Goal: Complete application form: Complete application form

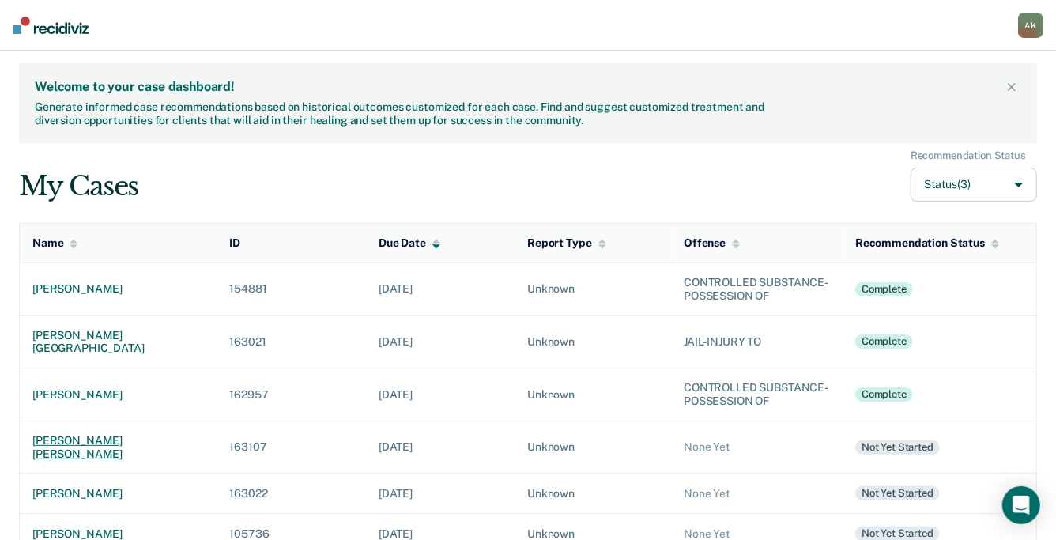
click at [85, 434] on div "[PERSON_NAME] [PERSON_NAME]" at bounding box center [118, 447] width 172 height 27
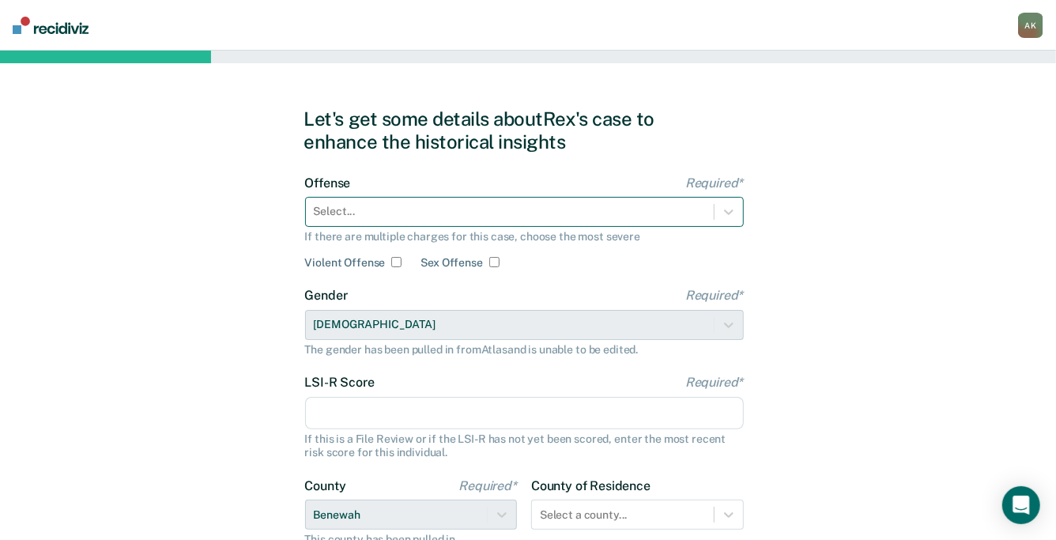
click at [396, 210] on div at bounding box center [510, 211] width 392 height 17
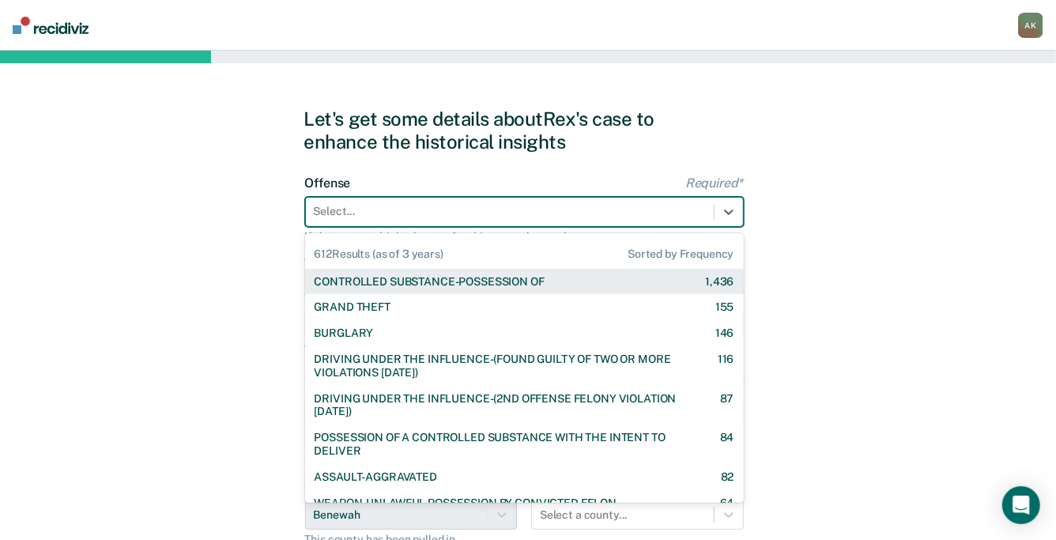
type input "v"
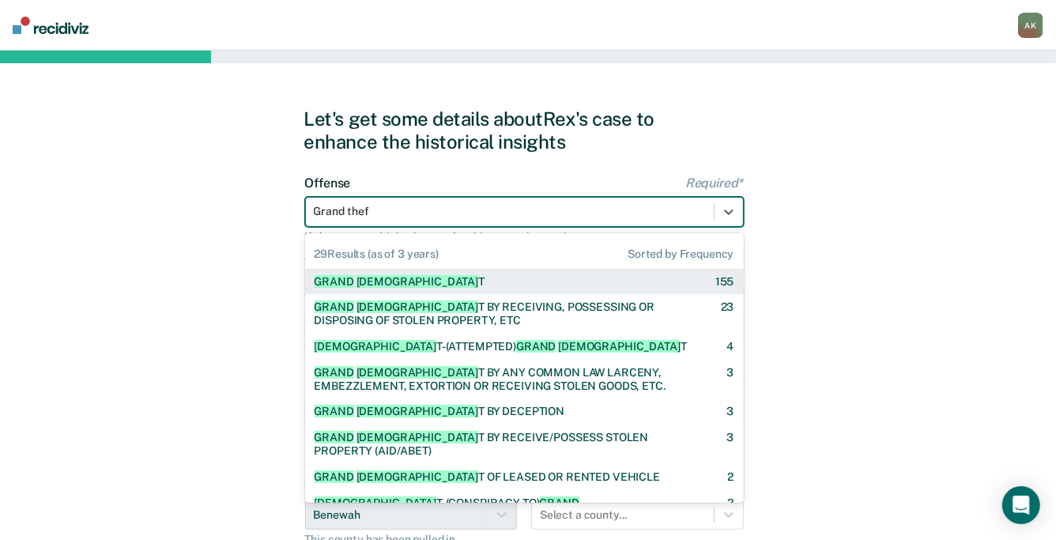
type input "Grand theft"
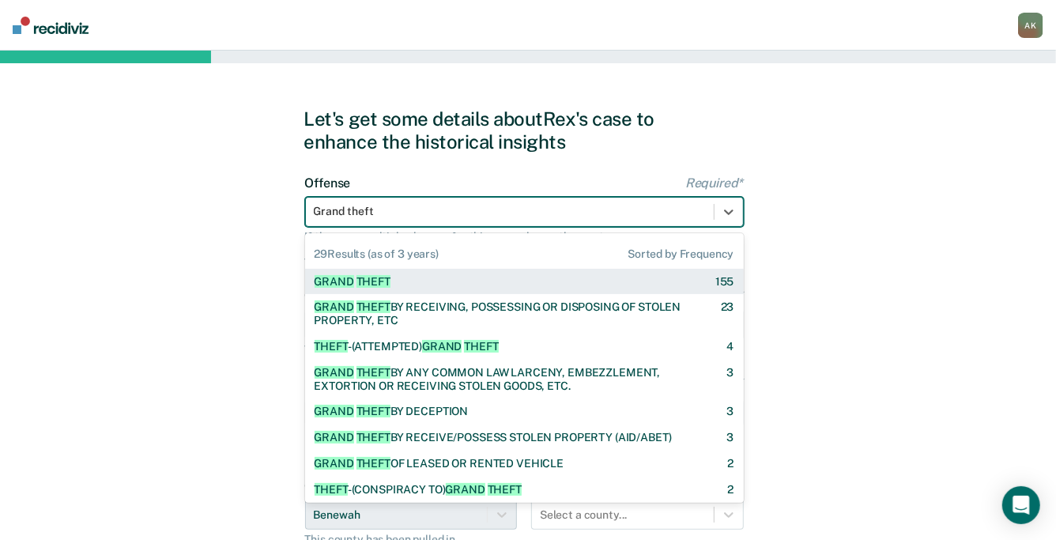
click at [364, 283] on span "THEFT" at bounding box center [374, 281] width 34 height 13
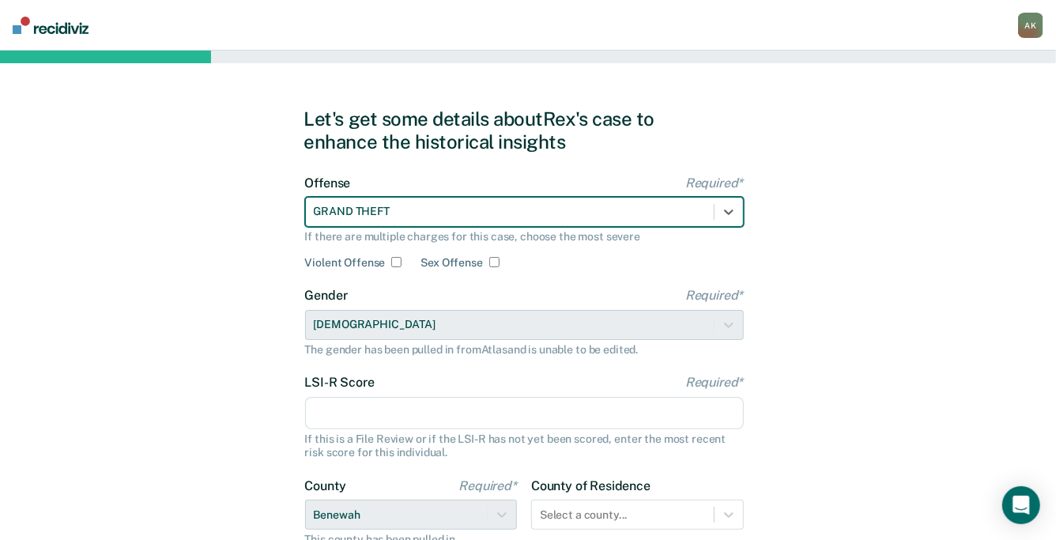
click at [359, 408] on input "LSI-R Score Required*" at bounding box center [524, 413] width 439 height 33
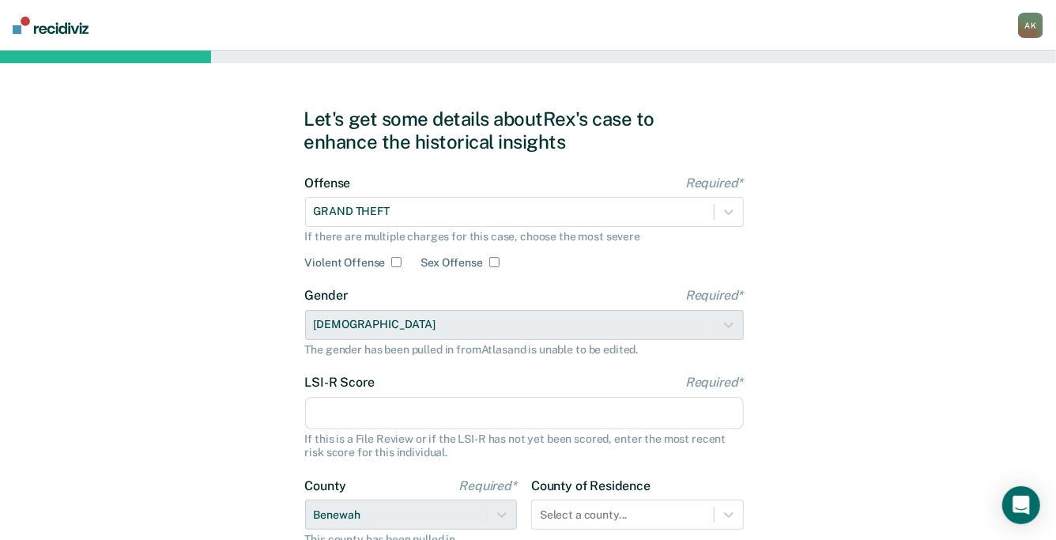
click at [359, 408] on input "LSI-R Score Required*" at bounding box center [524, 413] width 439 height 33
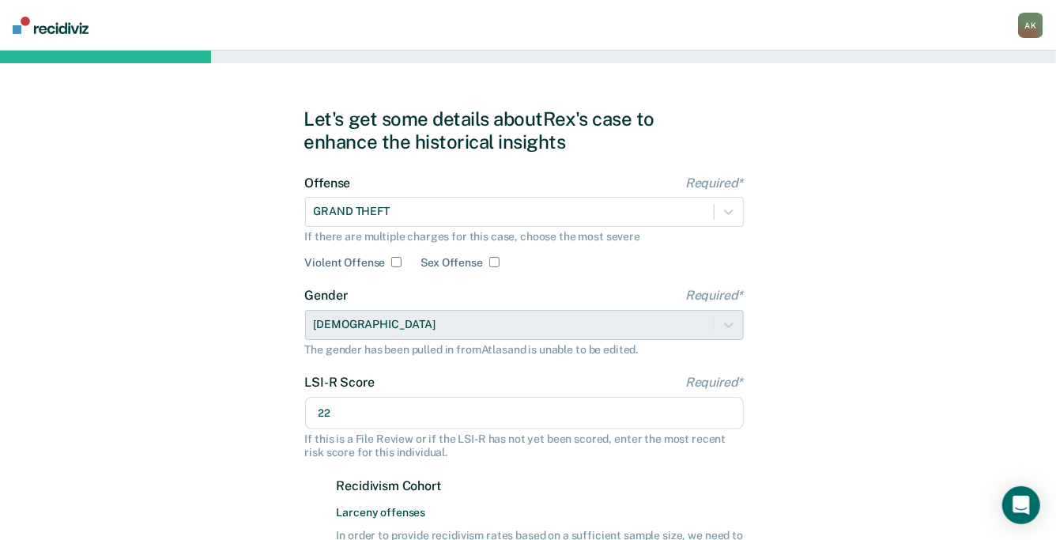
type input "22"
click at [893, 266] on div "Let's get some details about [PERSON_NAME]'s case to enhance the historical ins…" at bounding box center [528, 475] width 1056 height 848
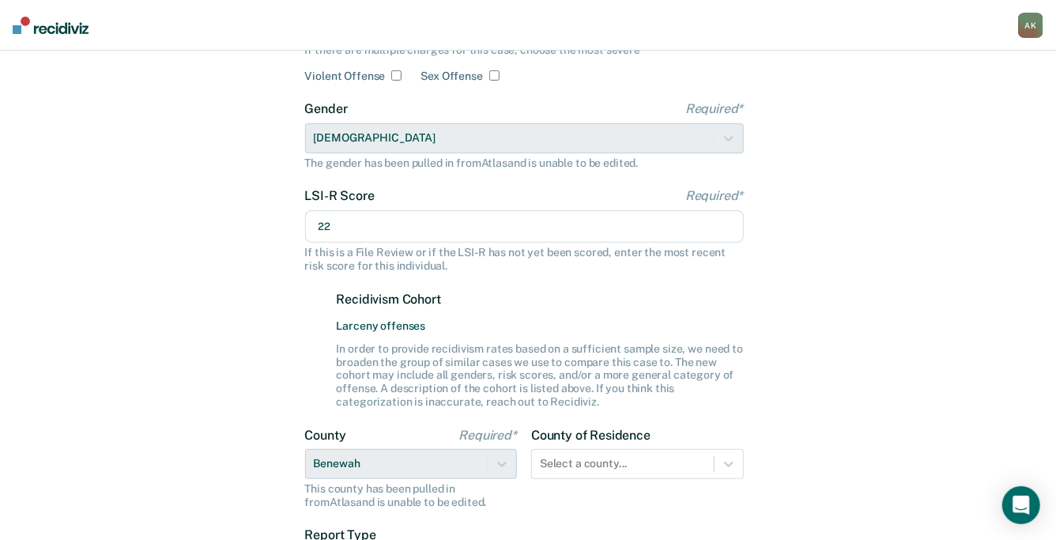
scroll to position [198, 0]
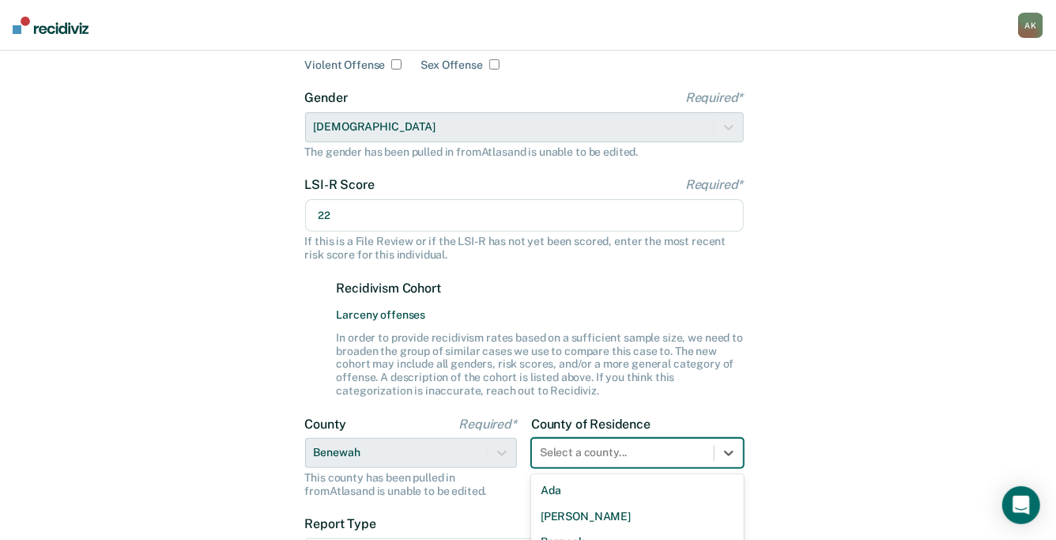
click at [606, 449] on div "44 results available. Use Up and Down to choose options, press Enter to select …" at bounding box center [637, 453] width 213 height 30
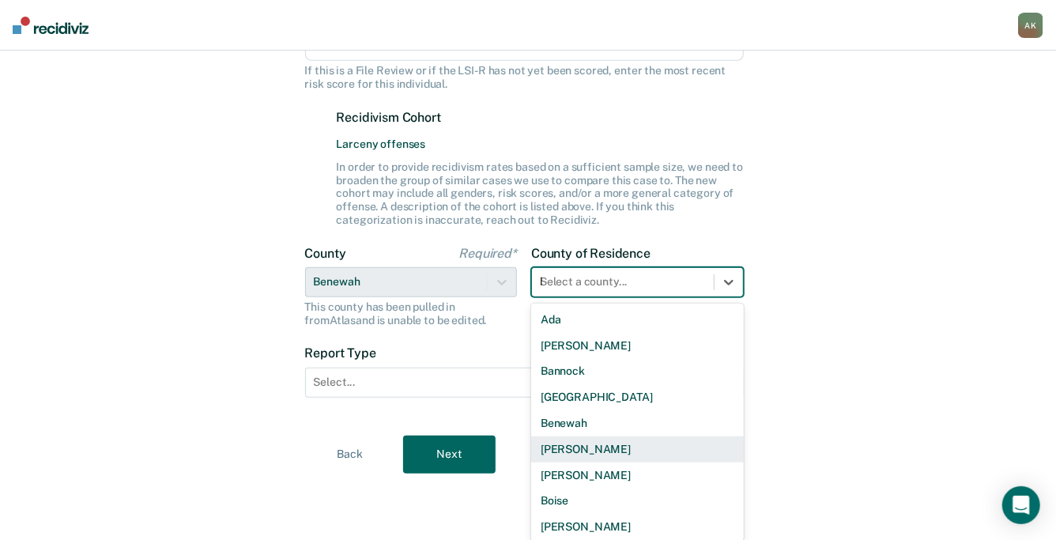
scroll to position [358, 0]
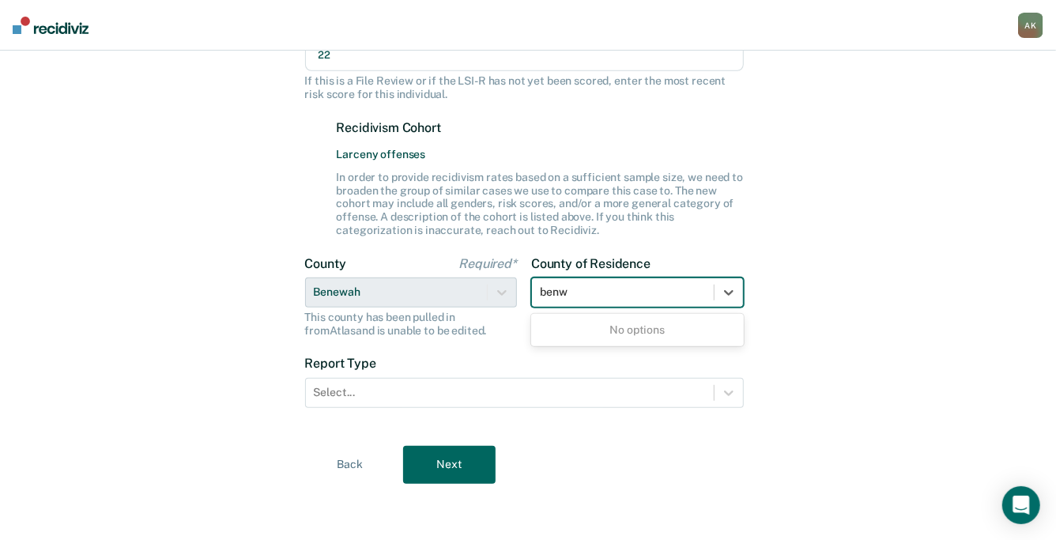
type input "ben"
click at [587, 323] on div "Benewah" at bounding box center [637, 330] width 213 height 26
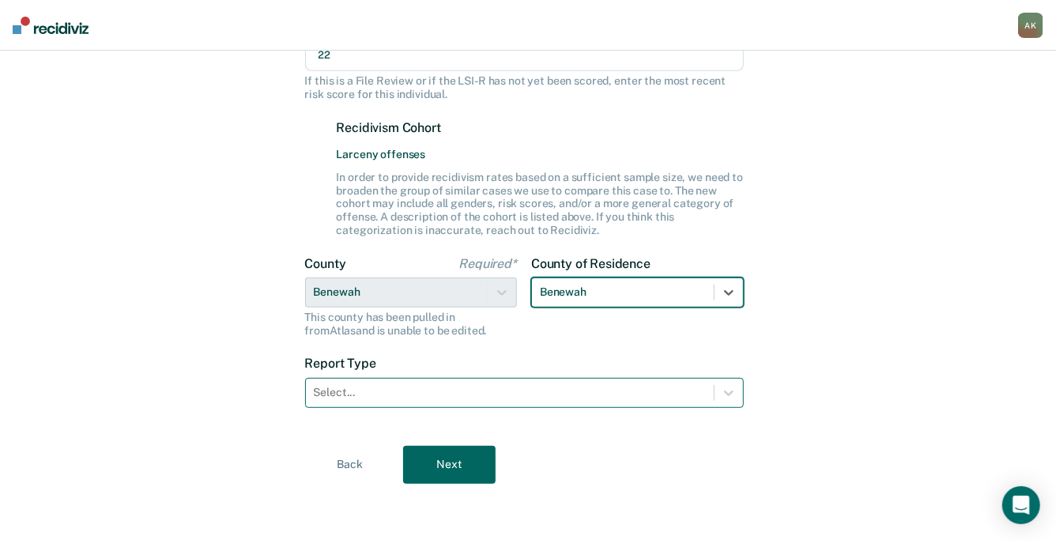
click at [470, 389] on div at bounding box center [510, 392] width 392 height 17
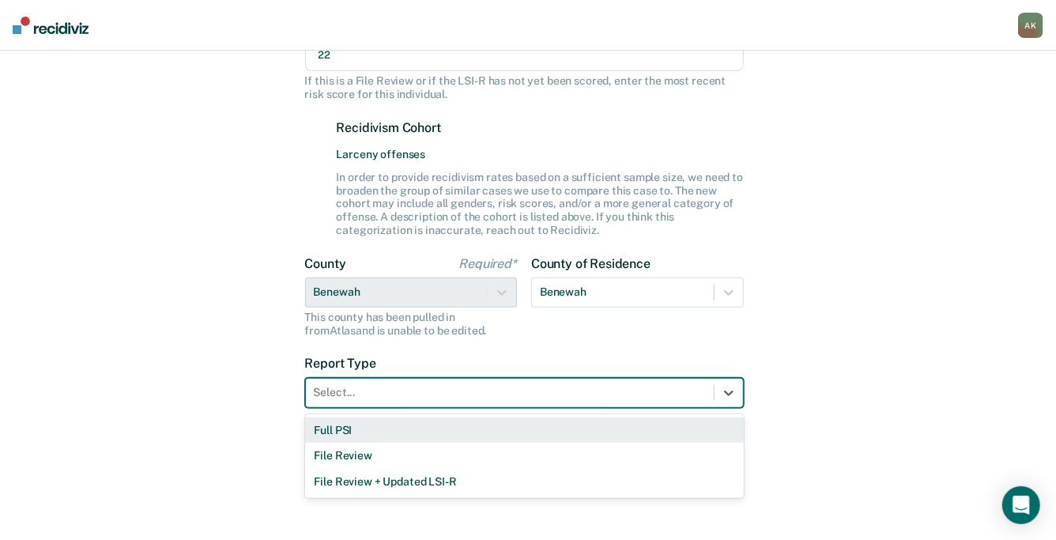
click at [389, 429] on div "Full PSI" at bounding box center [524, 430] width 439 height 26
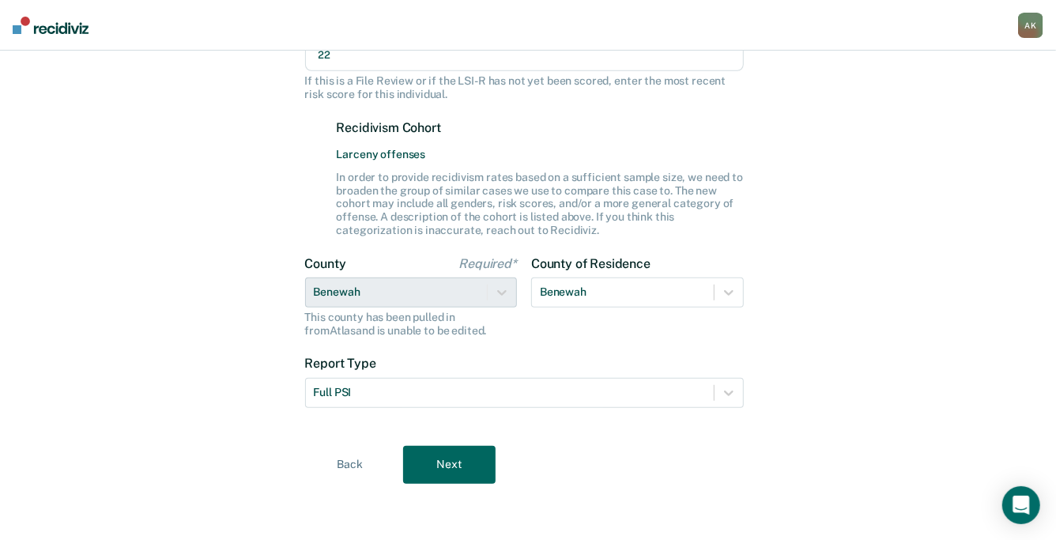
click at [430, 466] on button "Next" at bounding box center [449, 465] width 93 height 38
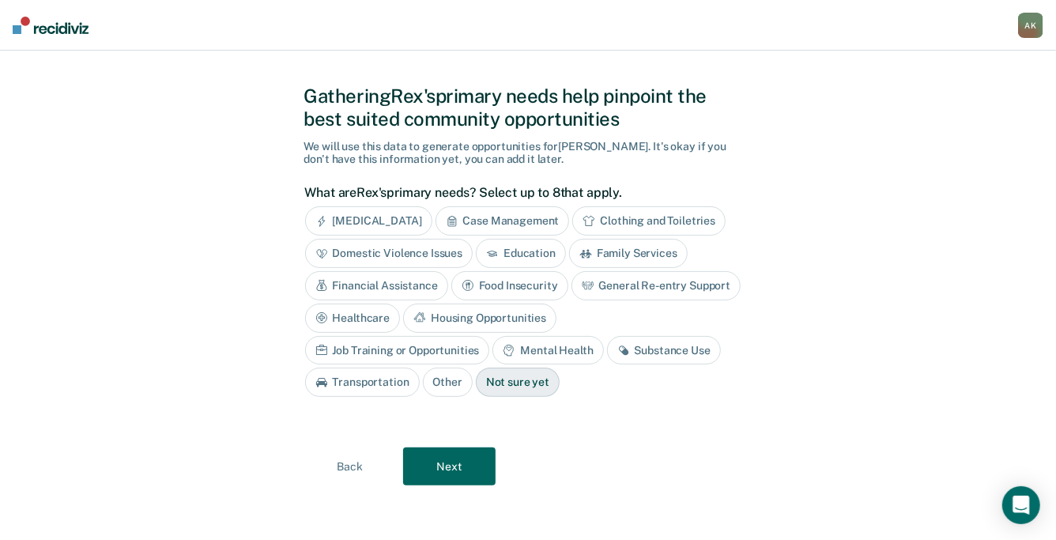
click at [476, 380] on div "Not sure yet" at bounding box center [518, 382] width 84 height 29
click at [439, 470] on button "Next" at bounding box center [449, 467] width 93 height 38
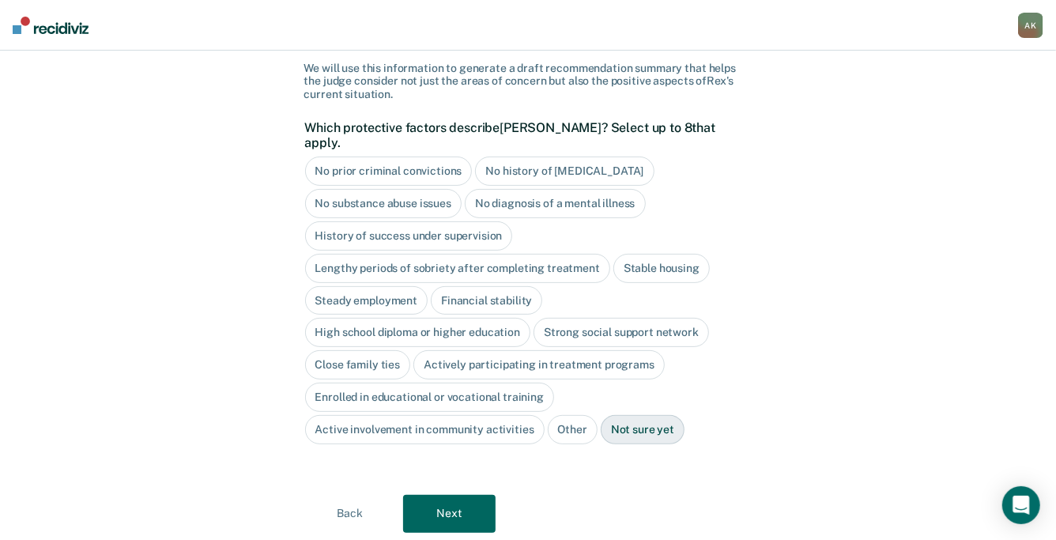
scroll to position [106, 0]
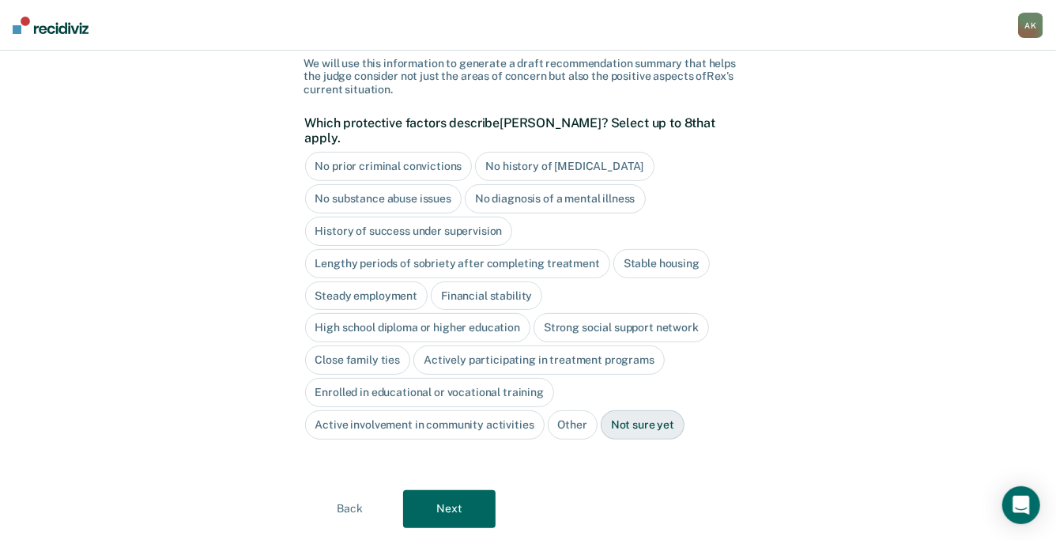
click at [655, 249] on div "Stable housing" at bounding box center [662, 263] width 96 height 29
click at [379, 281] on div "Steady employment" at bounding box center [366, 295] width 123 height 29
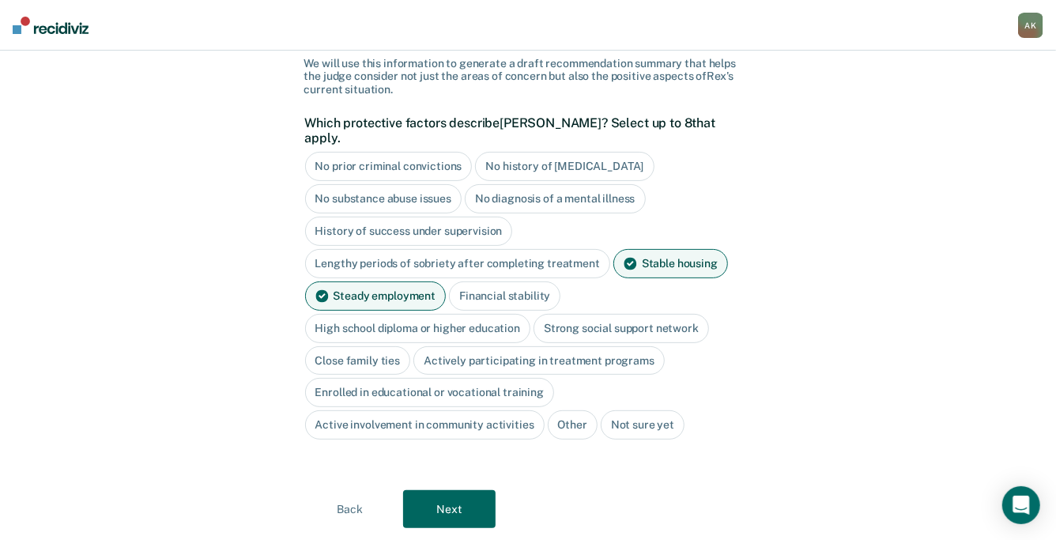
click at [430, 314] on div "High school diploma or higher education" at bounding box center [418, 328] width 226 height 29
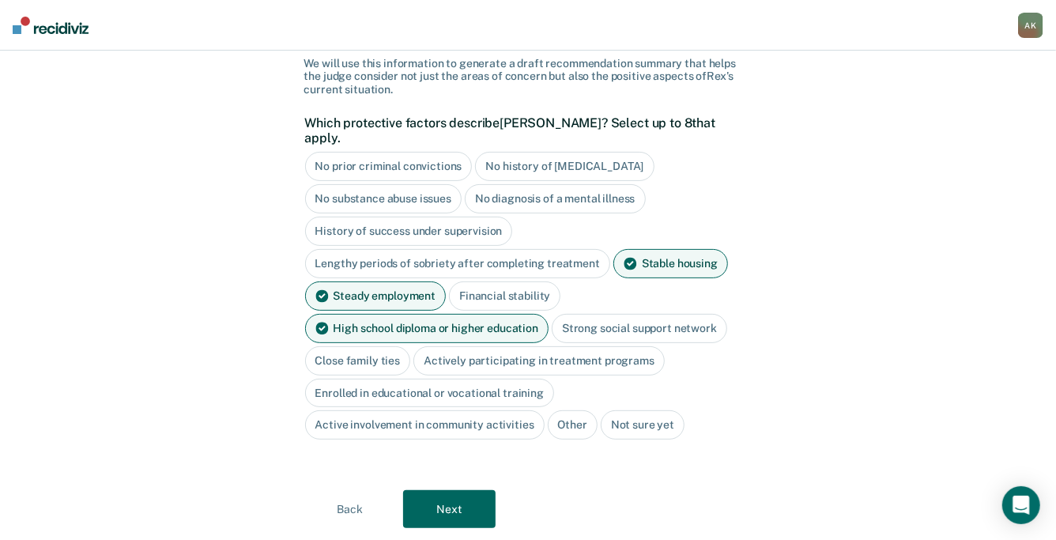
click at [628, 314] on div "Strong social support network" at bounding box center [640, 328] width 176 height 29
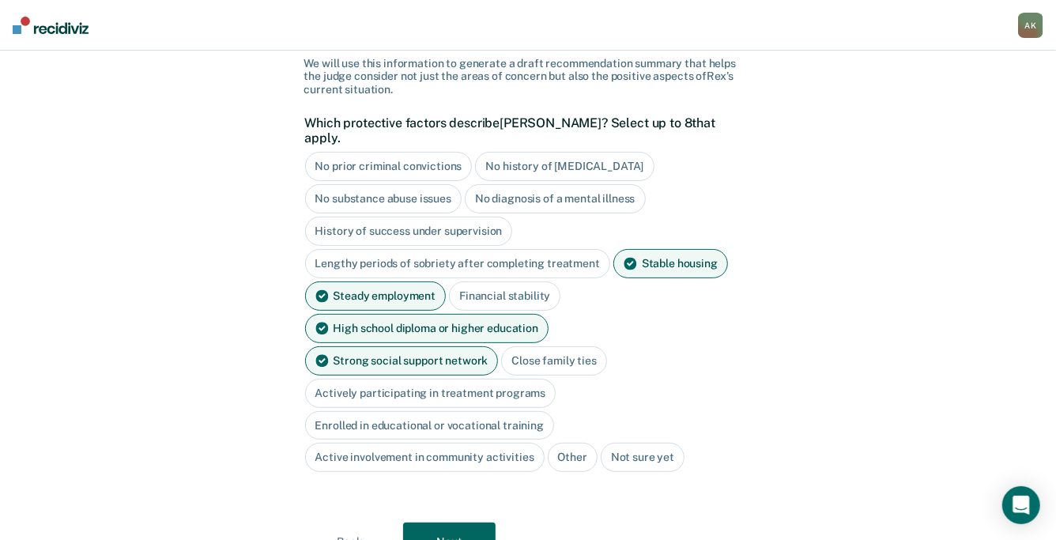
click at [501, 346] on div "Close family ties" at bounding box center [554, 360] width 106 height 29
click at [501, 346] on div "Close family ties" at bounding box center [563, 360] width 124 height 29
click at [436, 443] on div "Active involvement in community activities" at bounding box center [425, 457] width 240 height 29
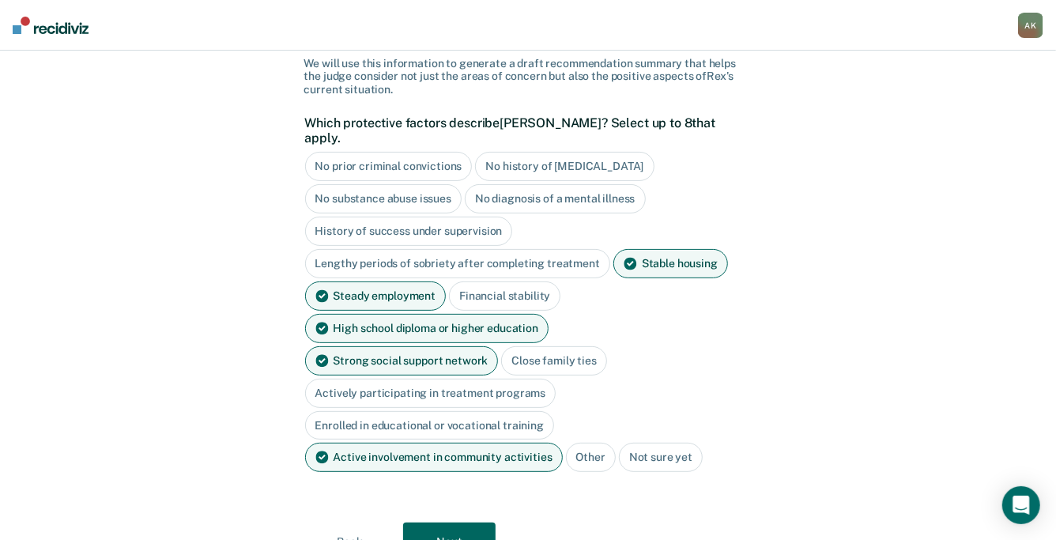
click at [441, 523] on button "Next" at bounding box center [449, 542] width 93 height 38
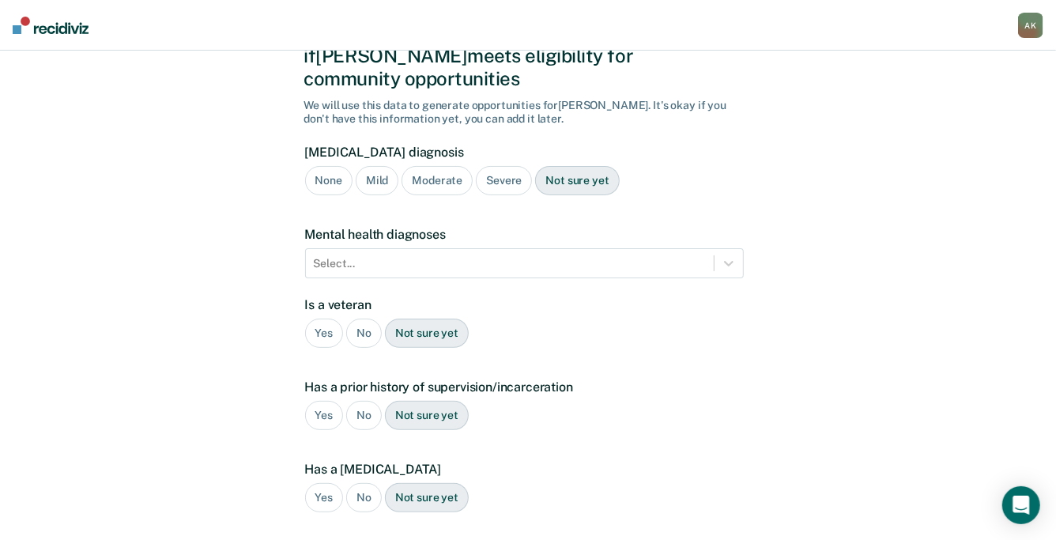
scroll to position [110, 0]
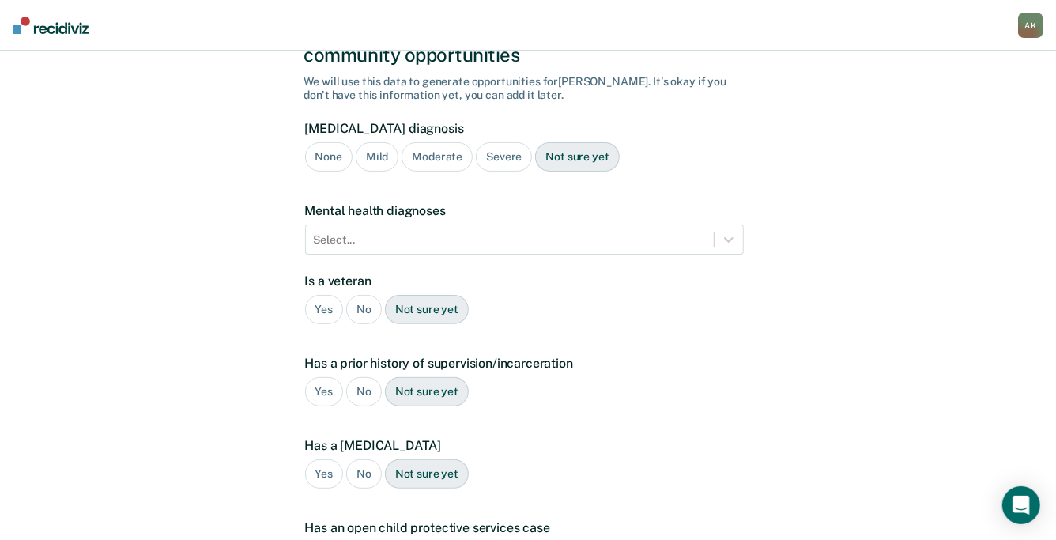
click at [385, 142] on div "Mild" at bounding box center [377, 156] width 43 height 29
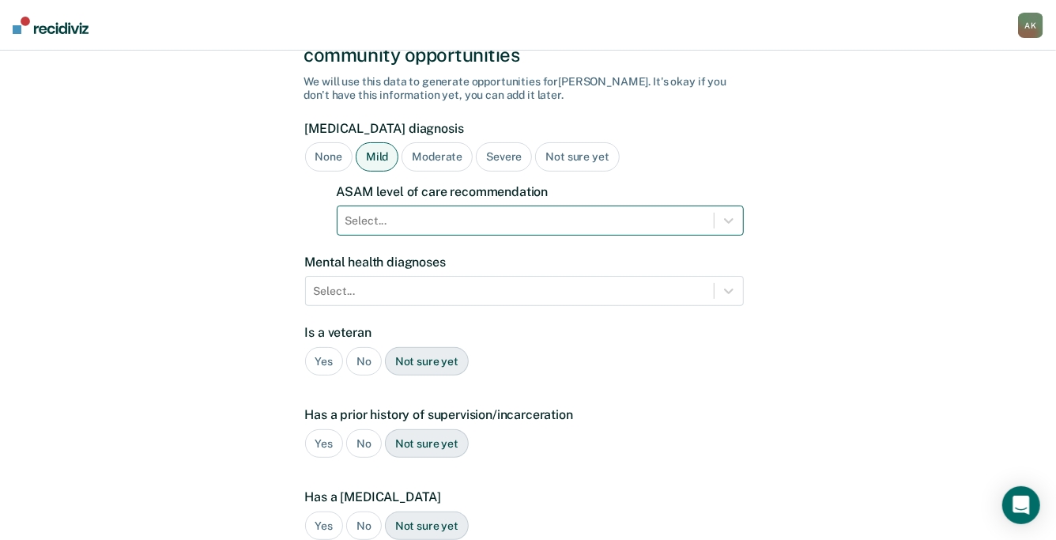
click at [382, 213] on div at bounding box center [526, 221] width 361 height 17
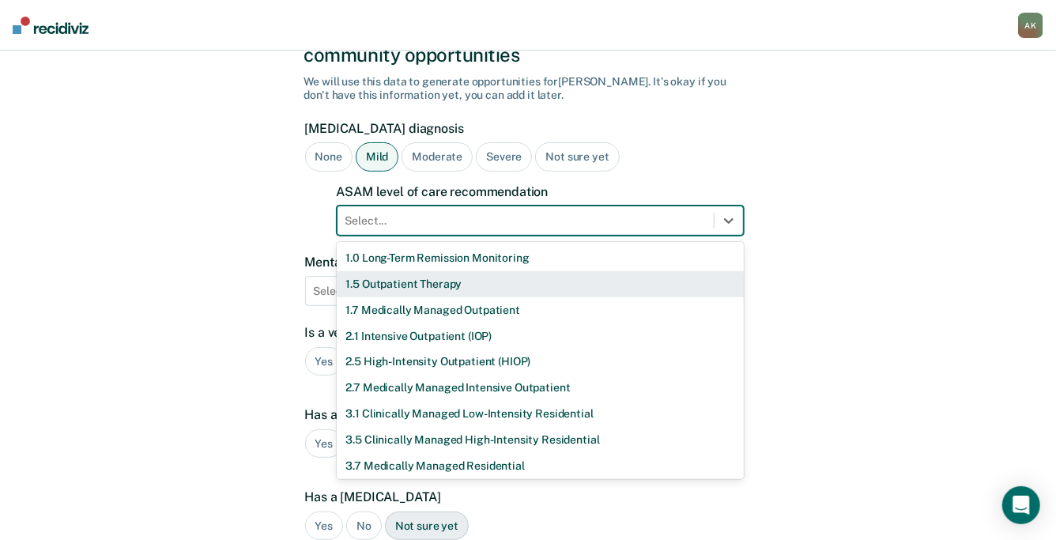
click at [377, 271] on div "1.5 Outpatient Therapy" at bounding box center [540, 284] width 407 height 26
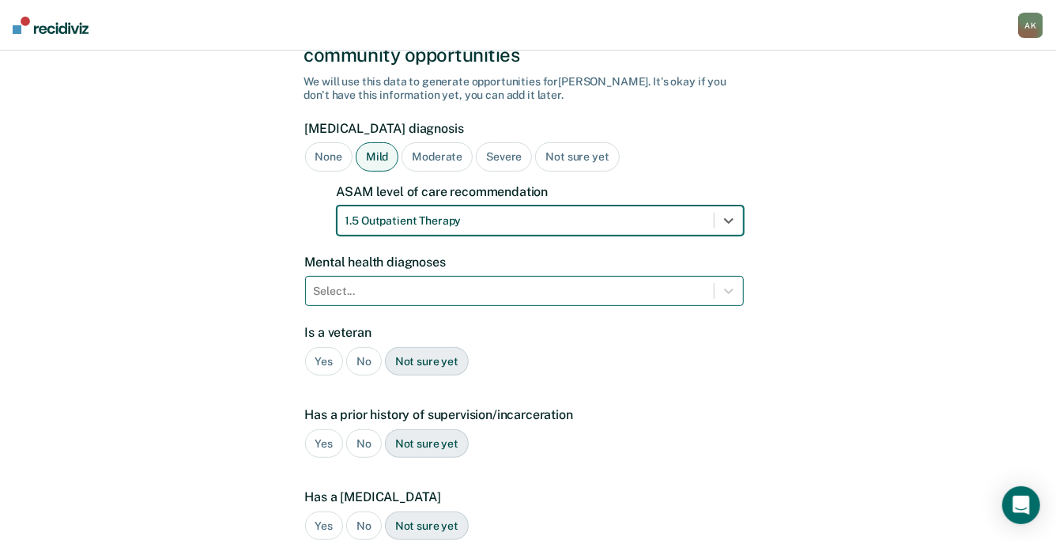
click at [368, 283] on div at bounding box center [510, 291] width 392 height 17
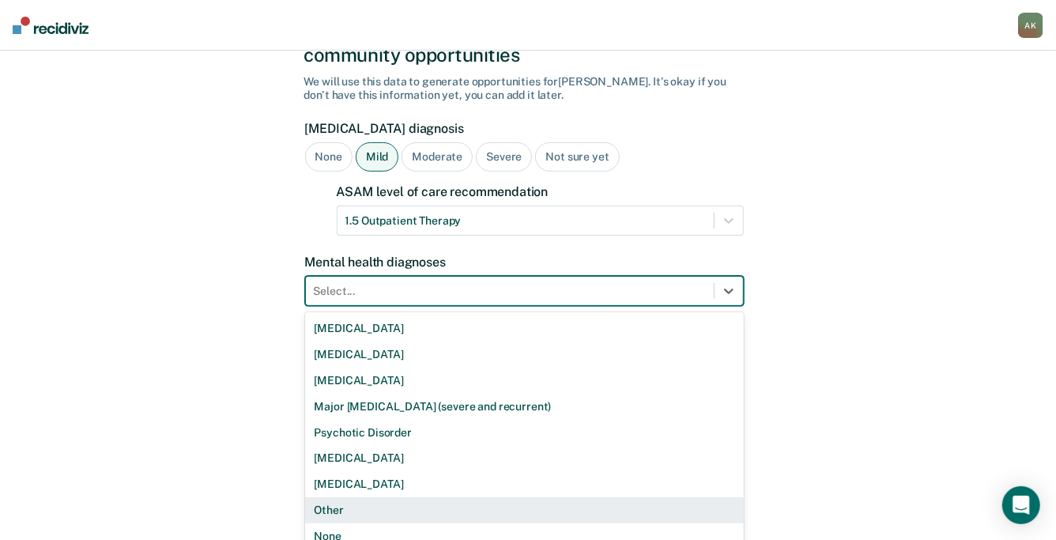
click at [346, 497] on div "Other" at bounding box center [524, 510] width 439 height 26
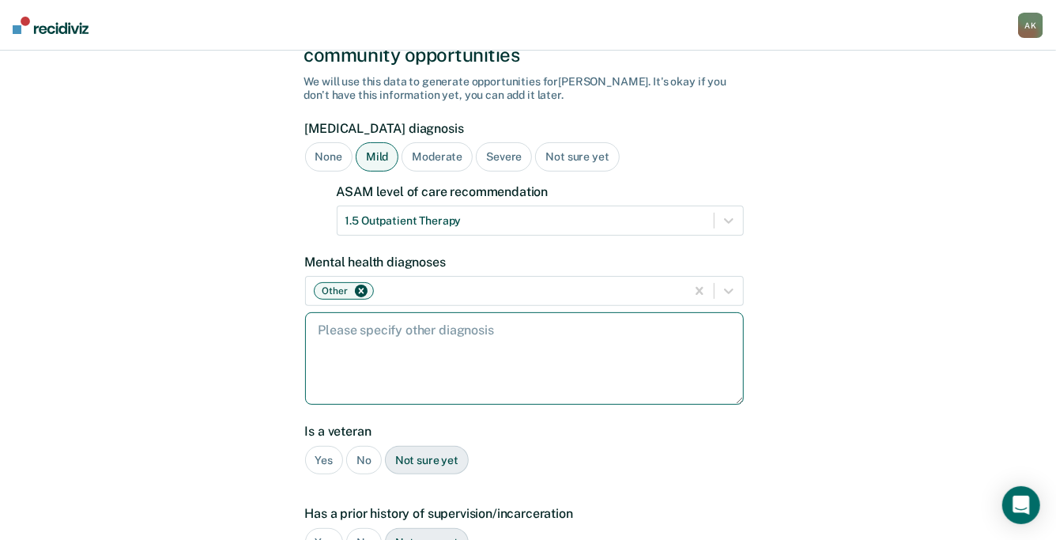
click at [364, 312] on textarea at bounding box center [524, 358] width 439 height 93
type textarea "Anxiety & [MEDICAL_DATA]"
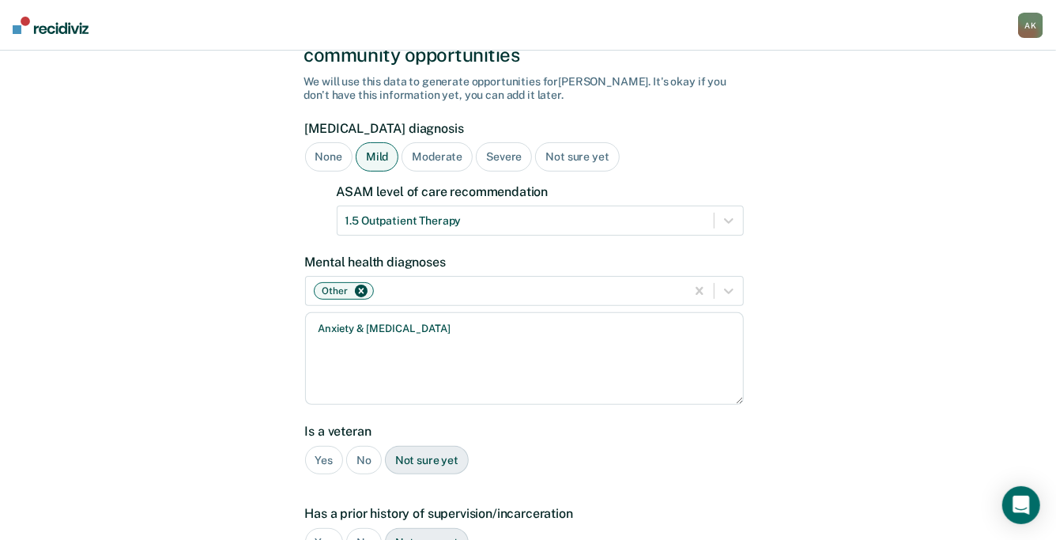
click at [352, 446] on div "No" at bounding box center [364, 460] width 36 height 29
click at [319, 528] on div "Yes" at bounding box center [324, 542] width 39 height 29
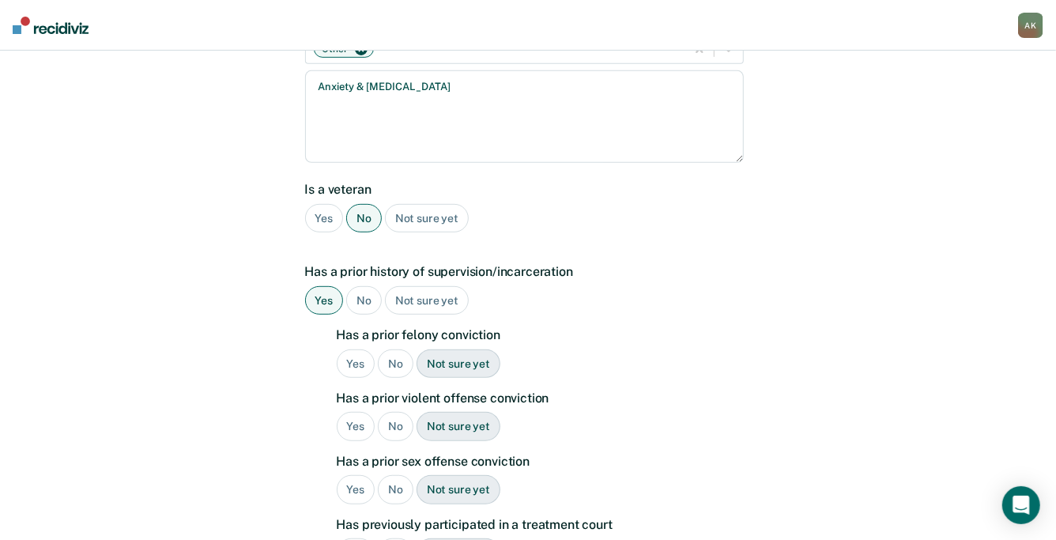
scroll to position [357, 0]
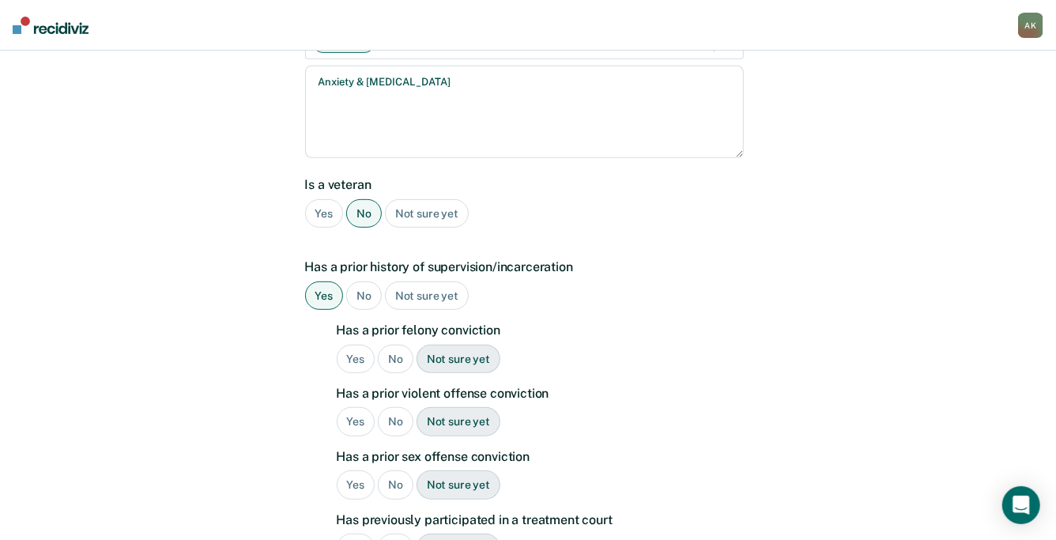
click at [357, 345] on div "Yes" at bounding box center [356, 359] width 39 height 29
click at [352, 407] on div "Yes" at bounding box center [356, 421] width 39 height 29
click at [394, 470] on div "No" at bounding box center [396, 484] width 36 height 29
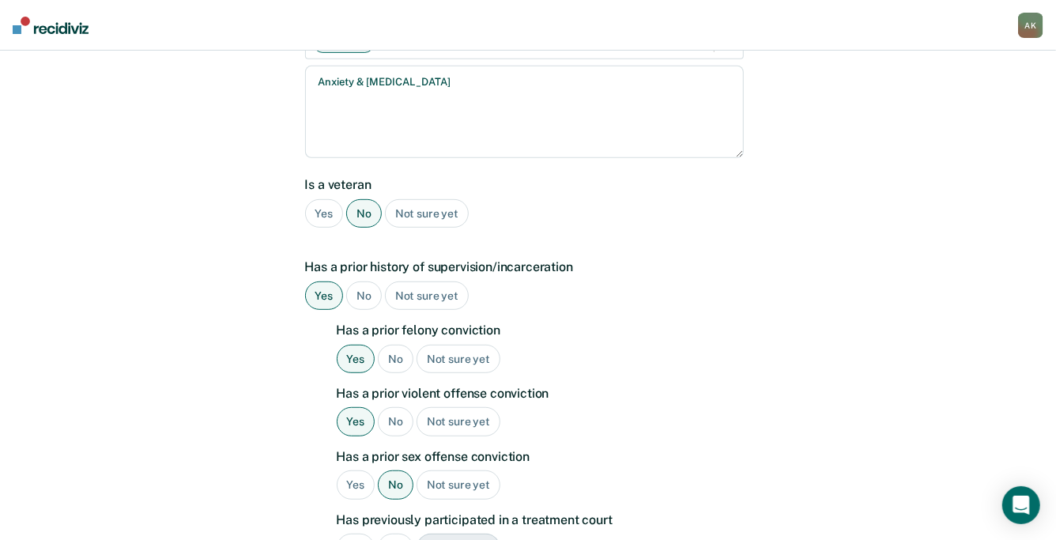
click at [398, 534] on div "No" at bounding box center [396, 548] width 36 height 29
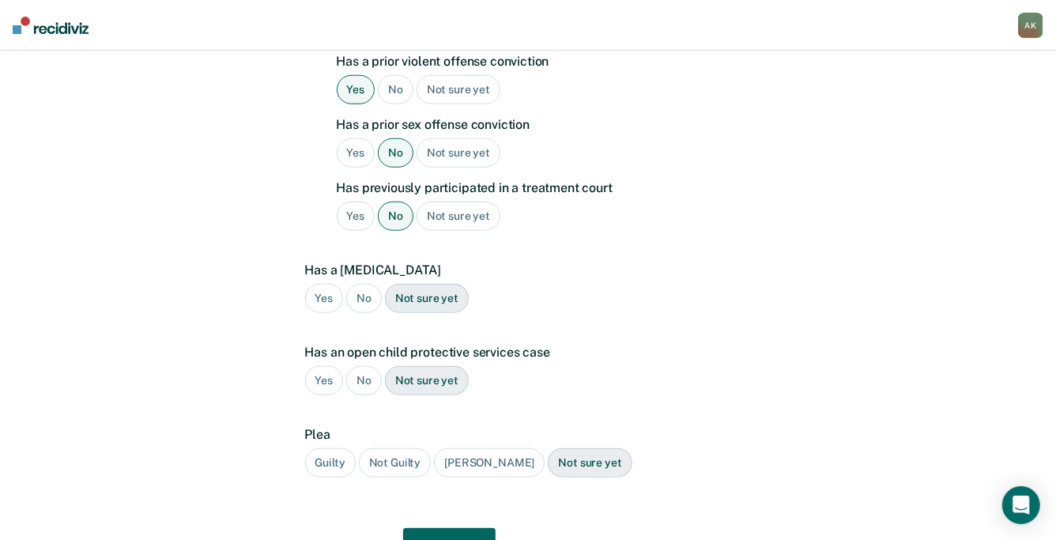
scroll to position [711, 0]
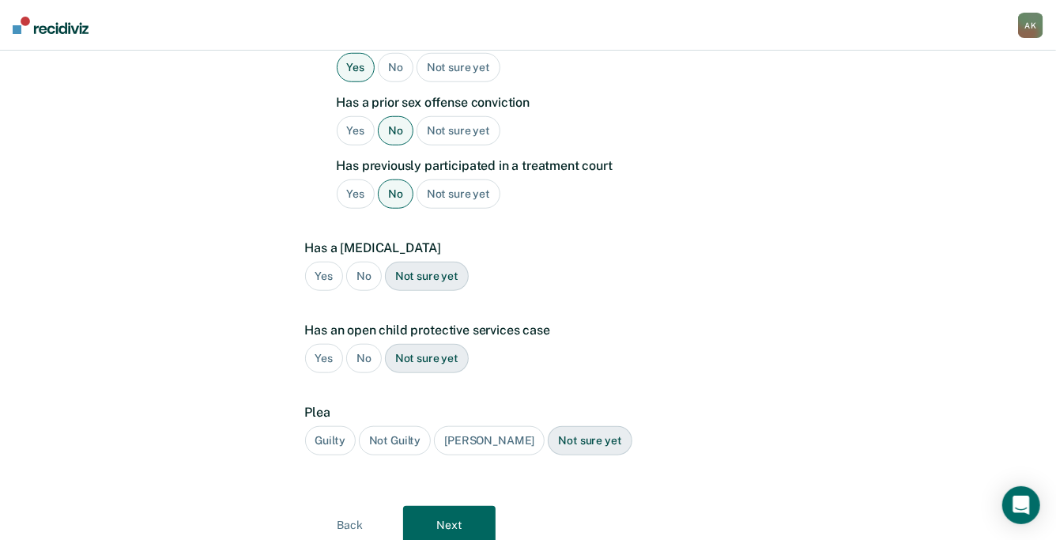
click at [364, 262] on div "No" at bounding box center [364, 276] width 36 height 29
click at [364, 344] on div "No" at bounding box center [364, 358] width 36 height 29
click at [431, 506] on button "Next" at bounding box center [449, 525] width 93 height 38
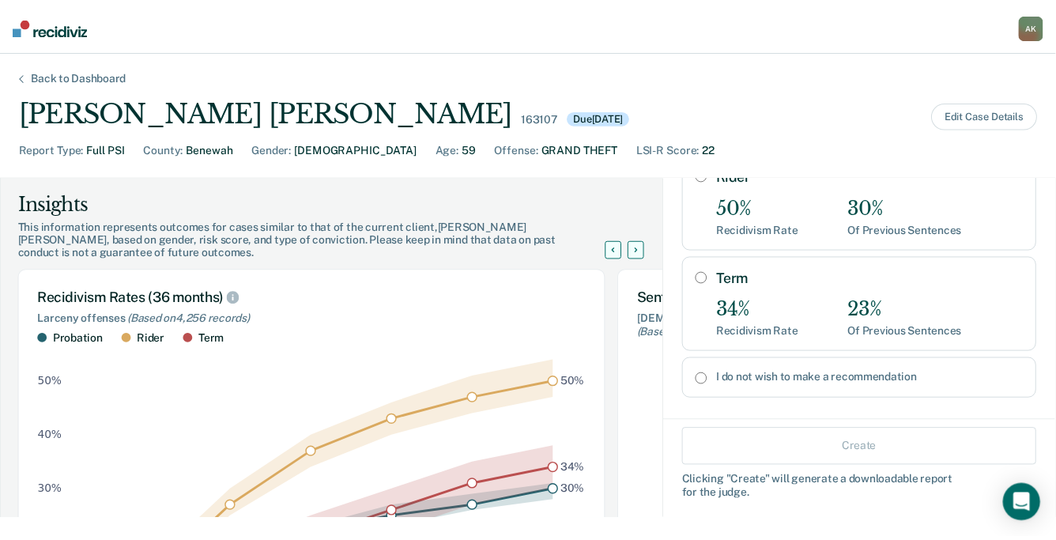
scroll to position [214, 0]
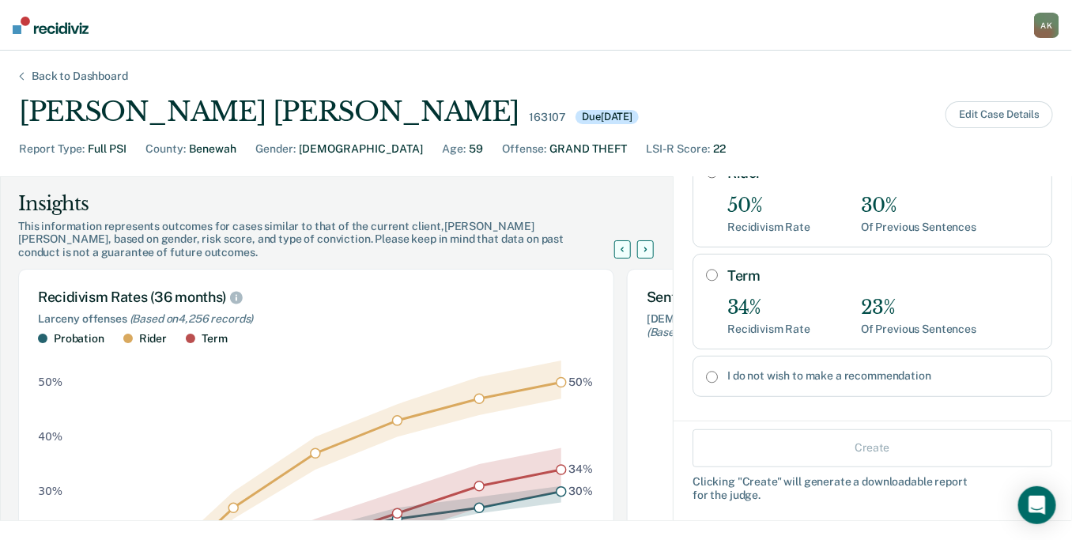
click at [911, 369] on label "I do not wish to make a recommendation" at bounding box center [883, 375] width 312 height 13
click at [718, 371] on input "I do not wish to make a recommendation" at bounding box center [712, 377] width 12 height 13
radio input "true"
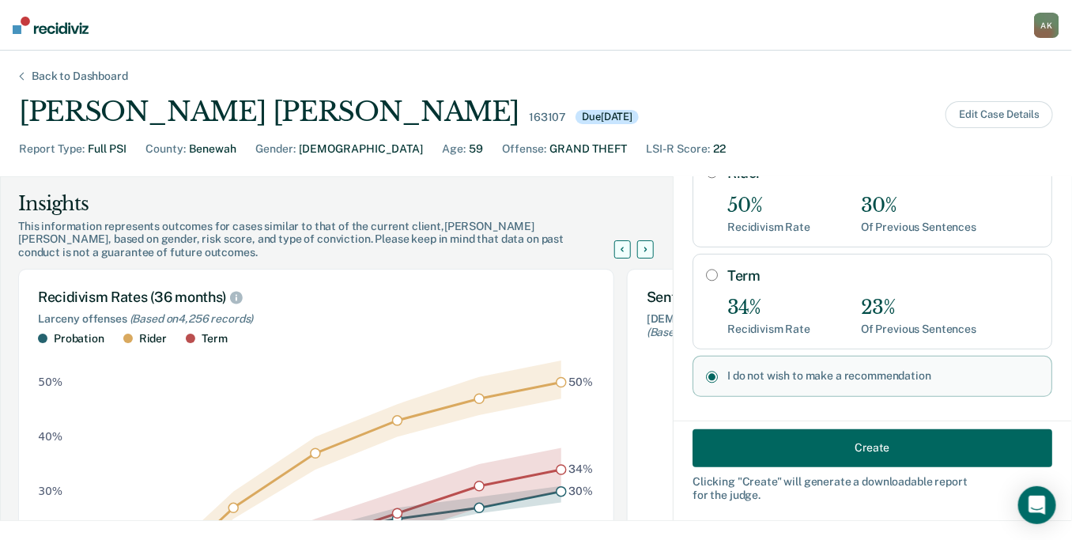
click at [869, 450] on button "Create" at bounding box center [873, 448] width 360 height 38
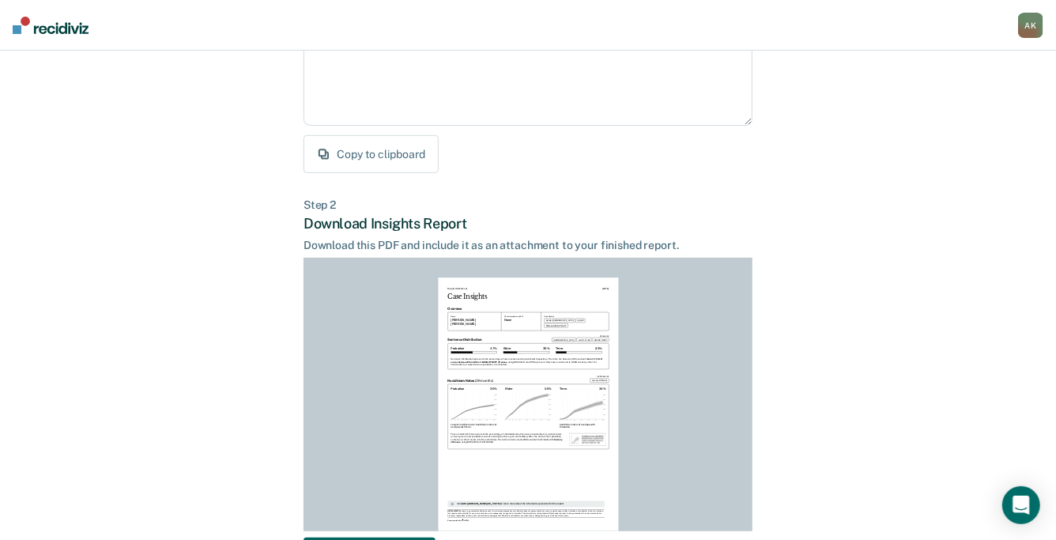
scroll to position [361, 0]
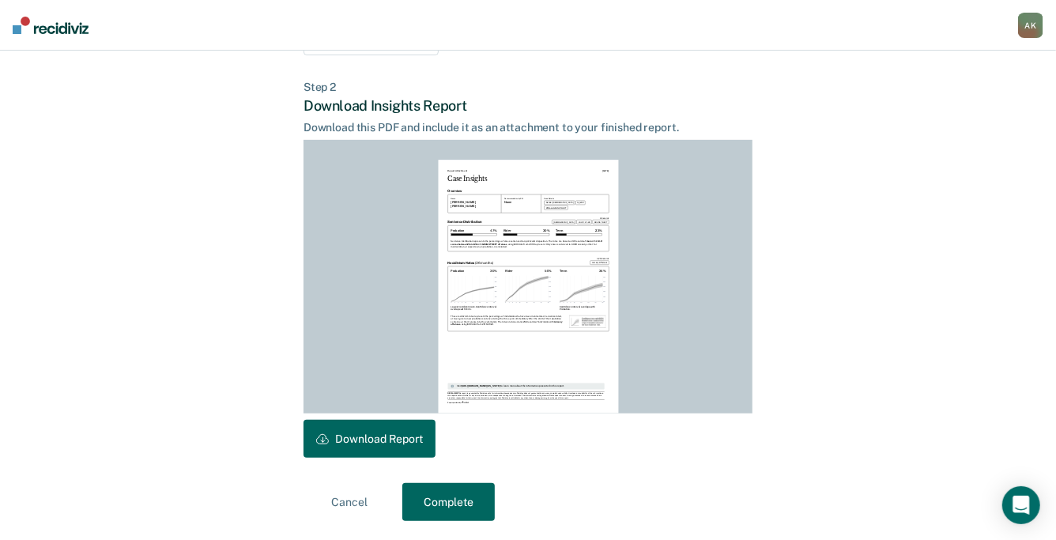
click at [372, 427] on button "Download Report" at bounding box center [370, 439] width 132 height 38
